Goal: Complete application form

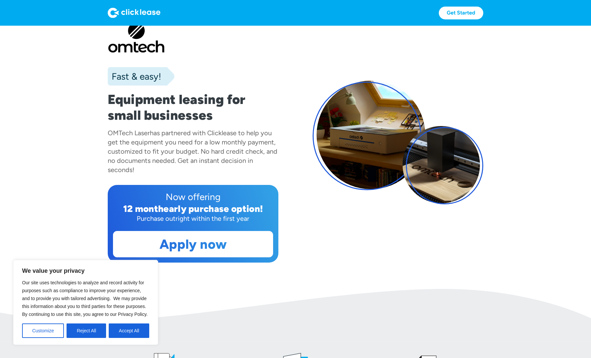
scroll to position [27, 0]
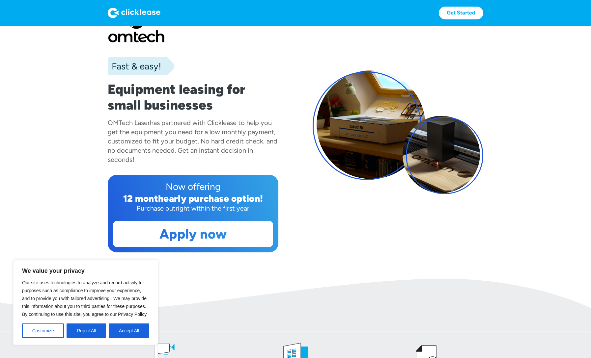
click at [81, 329] on button "Reject All" at bounding box center [85, 331] width 39 height 14
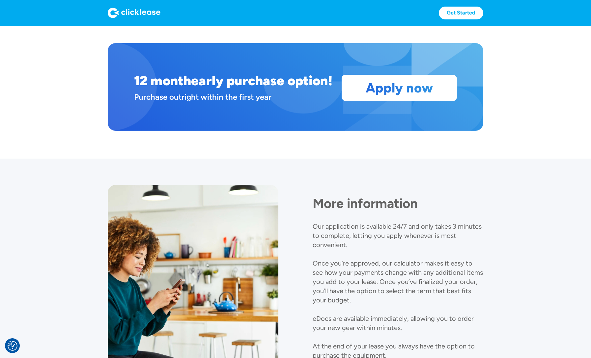
scroll to position [572, 0]
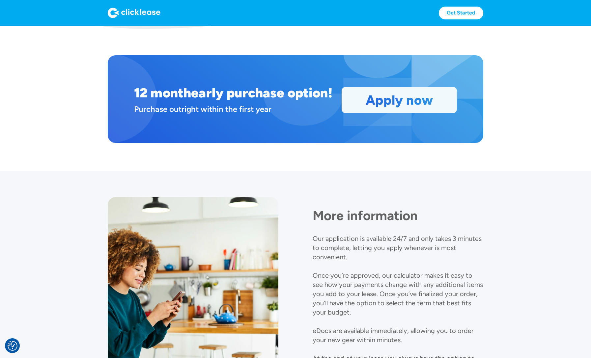
click at [377, 102] on link "Apply now" at bounding box center [399, 100] width 115 height 26
